Goal: Task Accomplishment & Management: Use online tool/utility

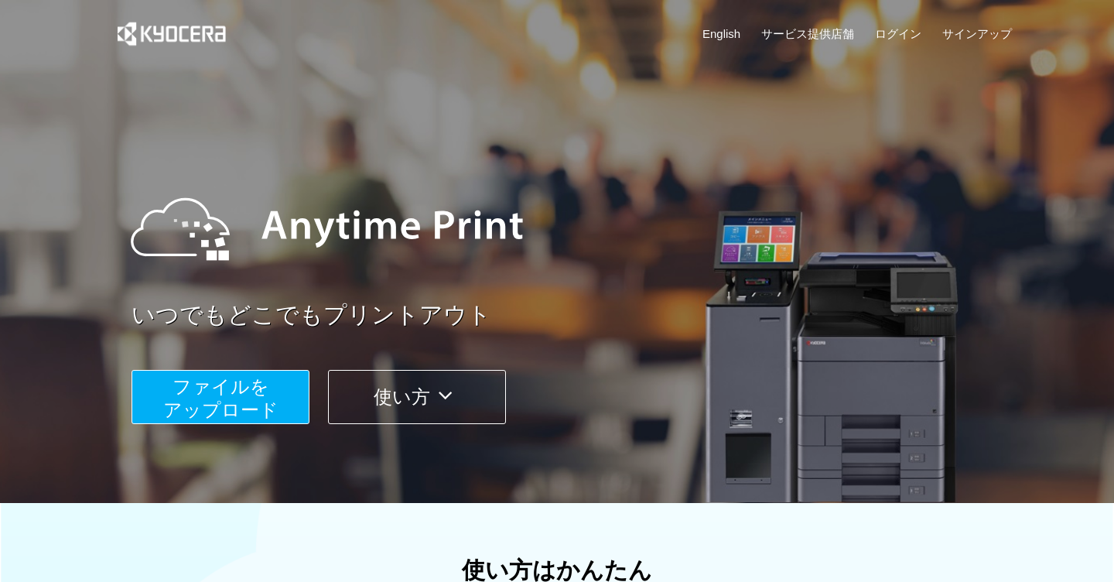
click at [272, 396] on button "ファイルを ​​アップロード" at bounding box center [220, 397] width 178 height 54
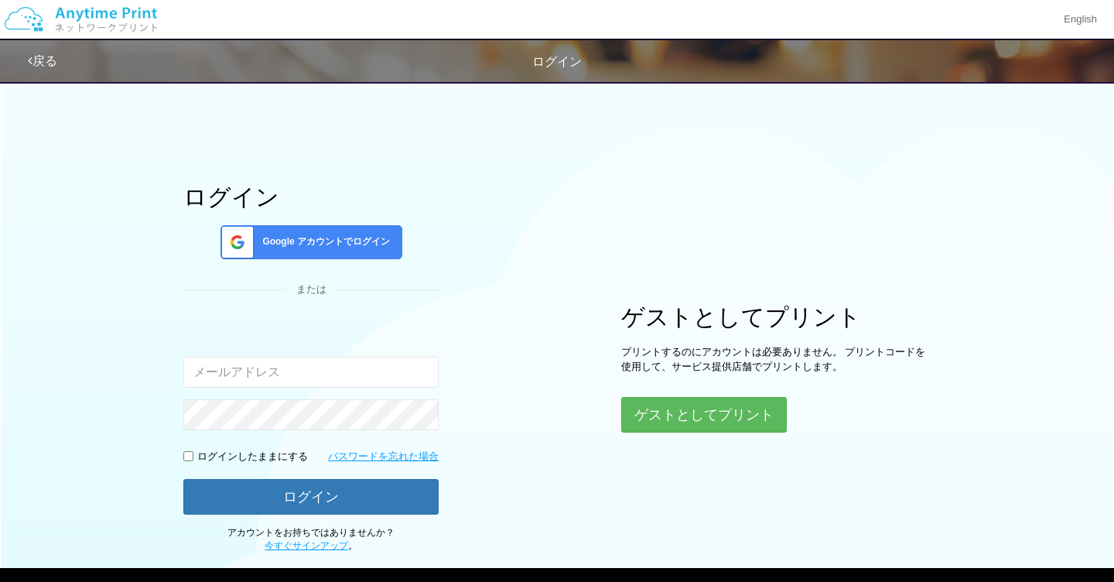
type input "[EMAIL_ADDRESS][DOMAIN_NAME]"
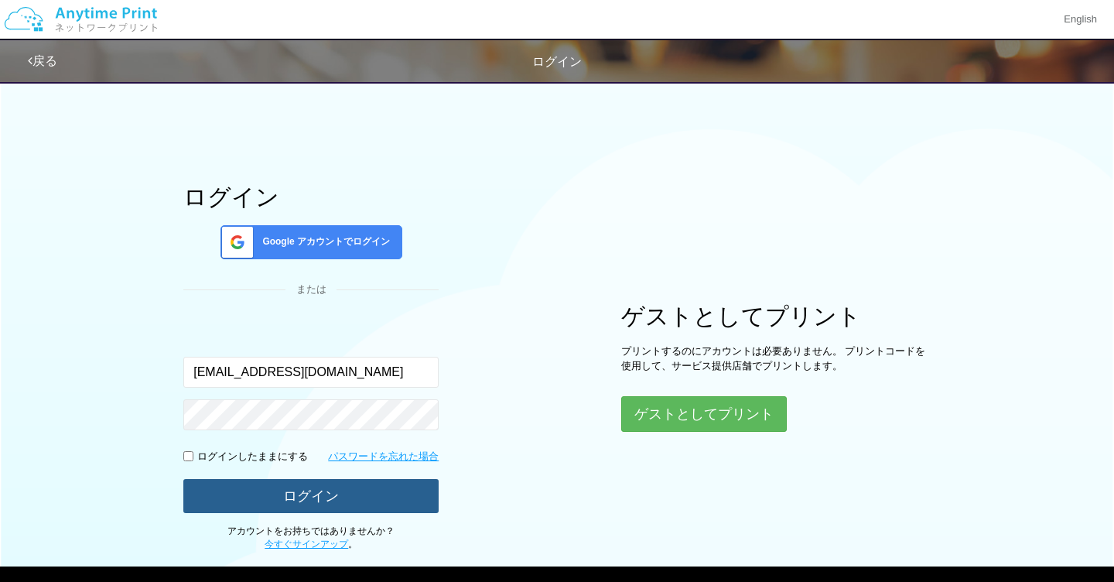
click at [283, 499] on button "ログイン" at bounding box center [310, 496] width 255 height 34
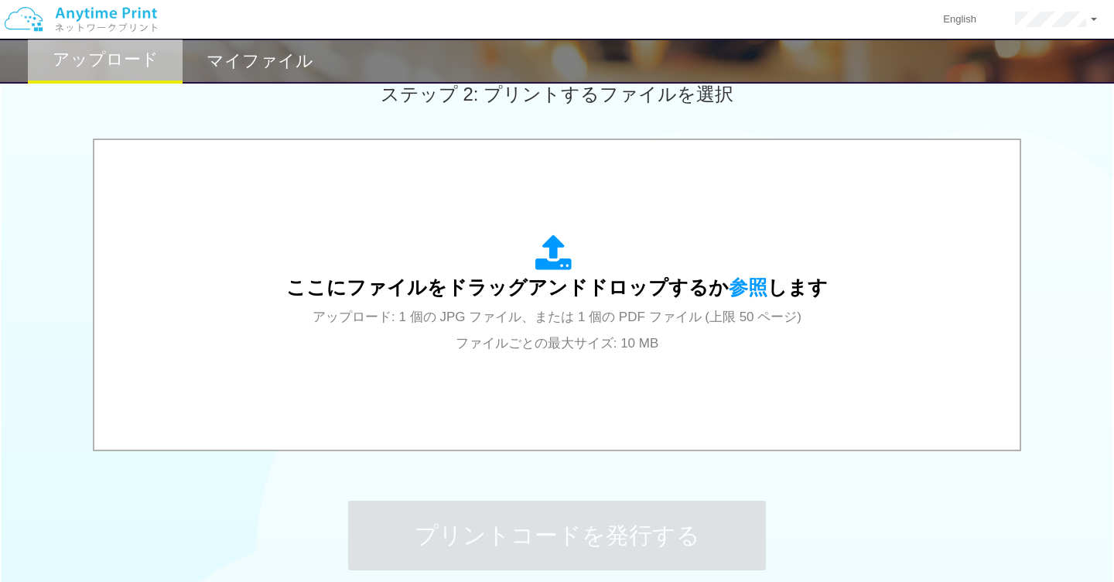
scroll to position [443, 0]
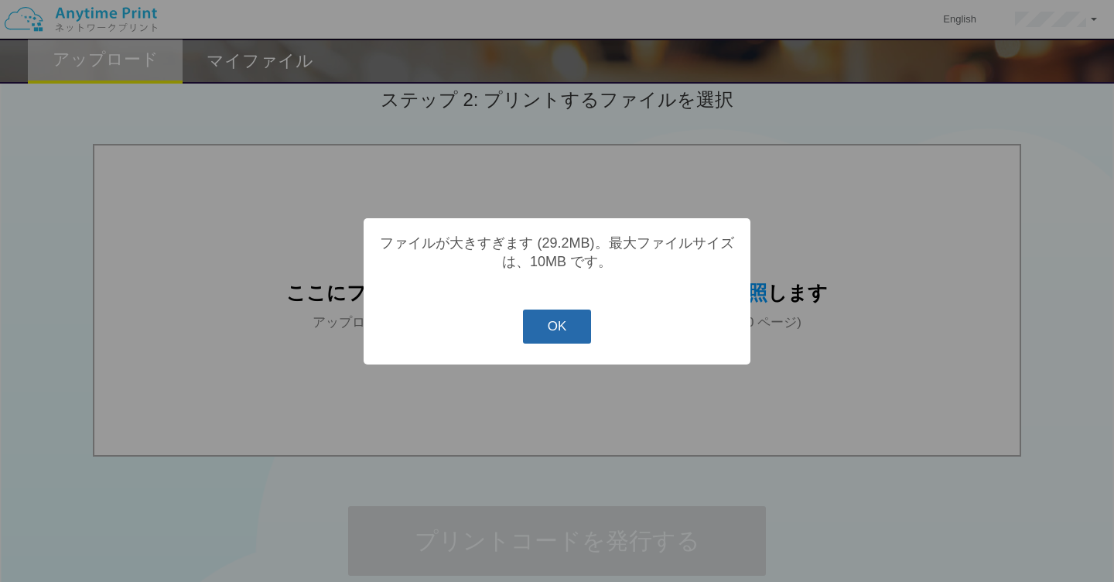
click at [555, 340] on button "OK" at bounding box center [557, 326] width 69 height 34
click at [535, 329] on button "OK" at bounding box center [557, 326] width 69 height 34
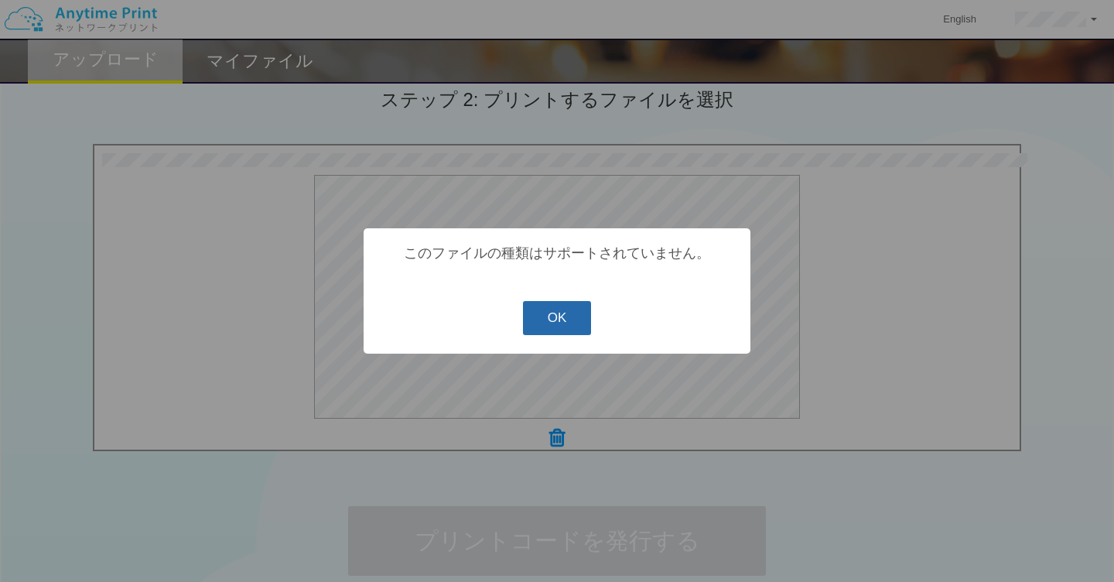
click at [573, 326] on button "OK" at bounding box center [557, 318] width 69 height 34
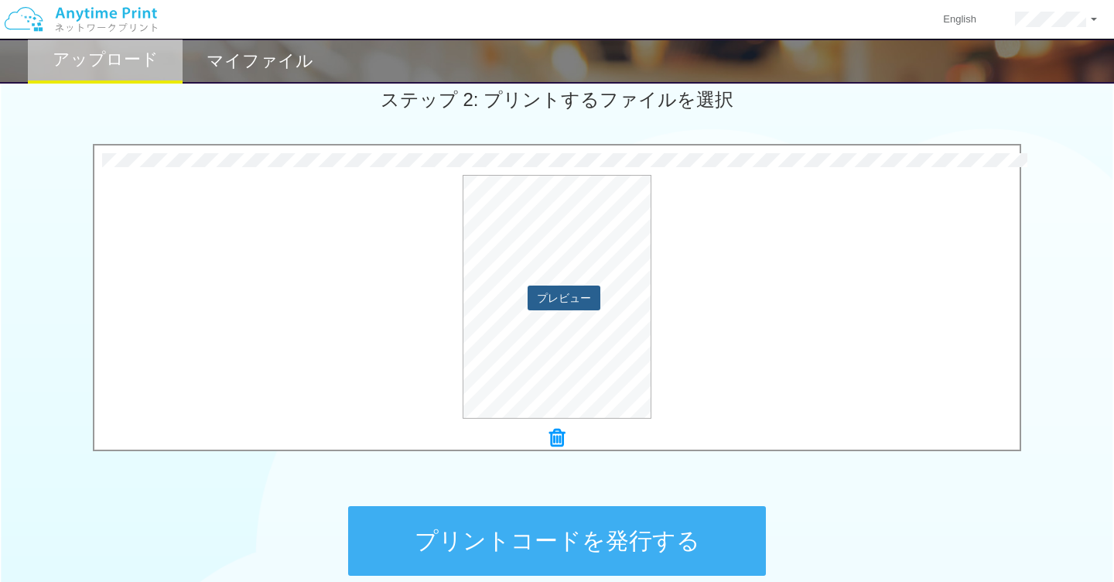
click at [574, 298] on button "プレビュー" at bounding box center [564, 297] width 73 height 25
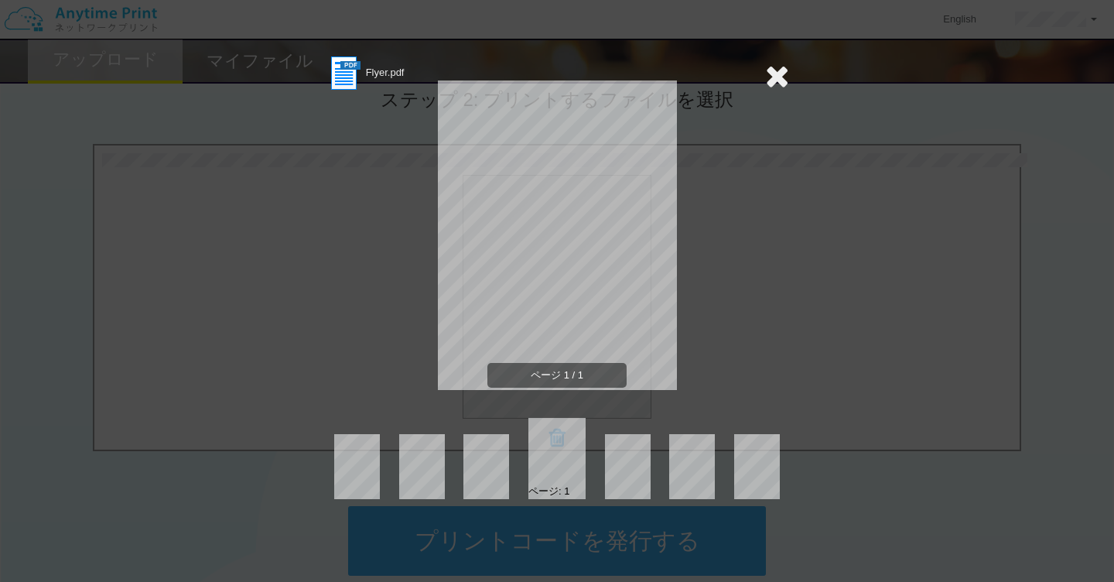
click at [780, 71] on icon at bounding box center [777, 75] width 24 height 31
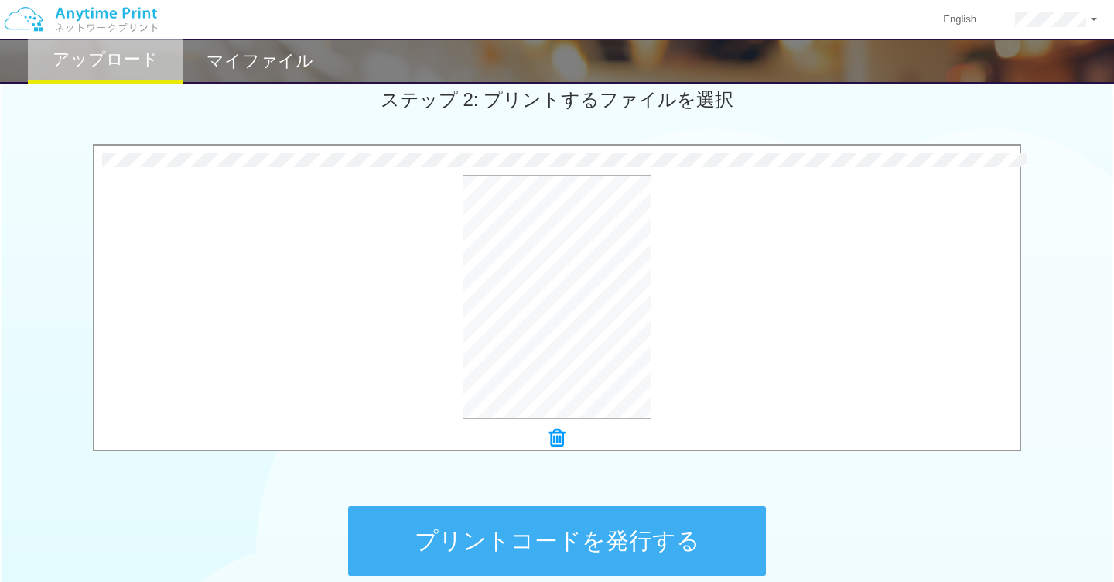
click at [560, 538] on button "プリントコードを発行する" at bounding box center [557, 541] width 418 height 70
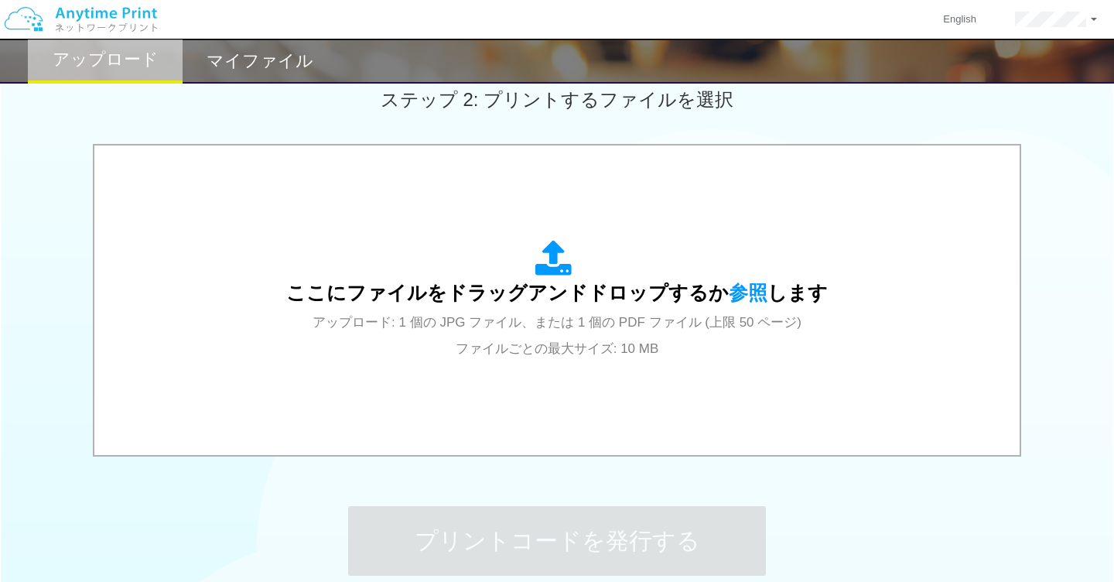
scroll to position [0, 0]
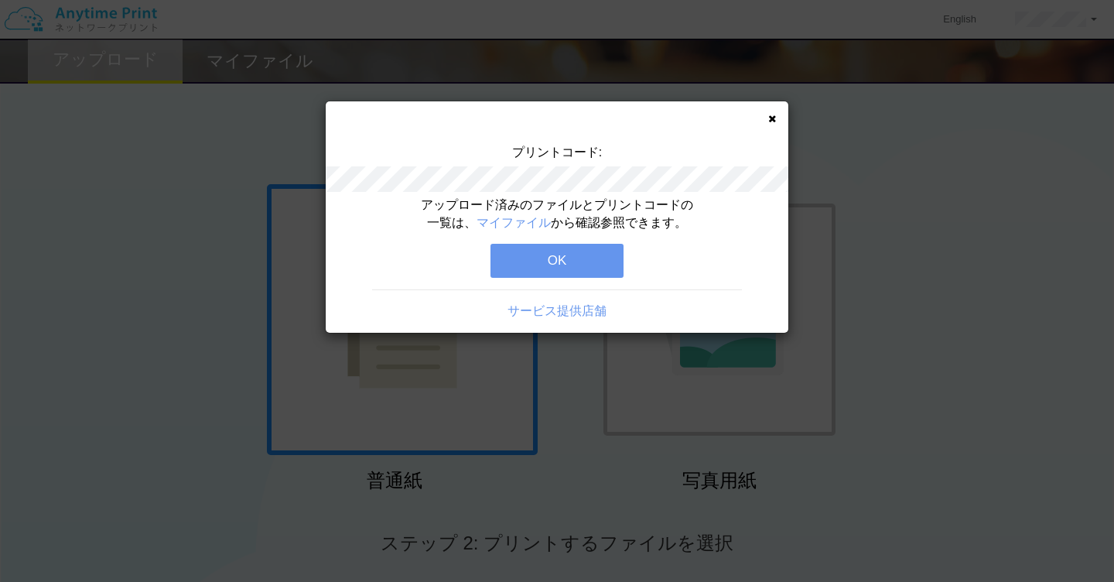
click at [770, 118] on icon at bounding box center [772, 119] width 8 height 10
